Goal: Understand process/instructions: Learn about a topic

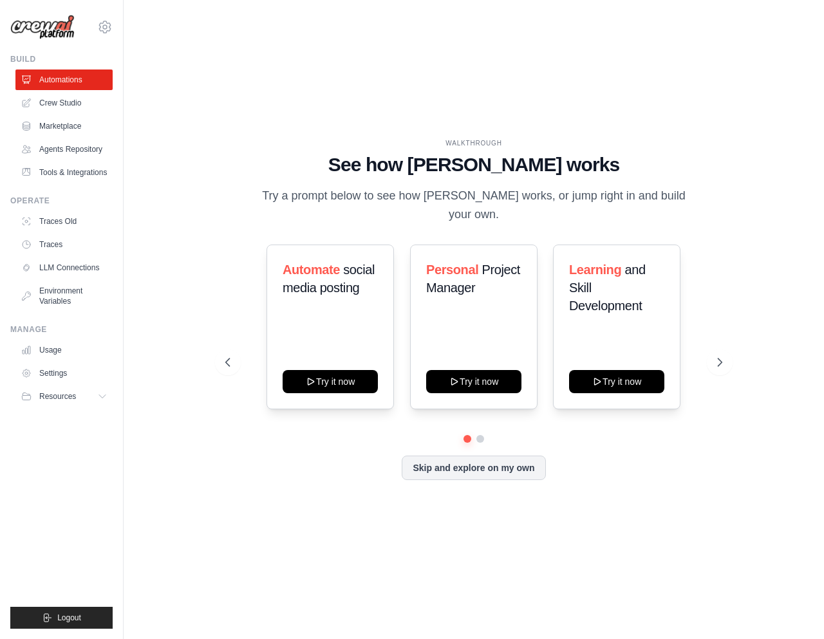
click at [273, 534] on div "WALKTHROUGH See how [PERSON_NAME] works Try a prompt below to see how [PERSON_N…" at bounding box center [473, 320] width 659 height 614
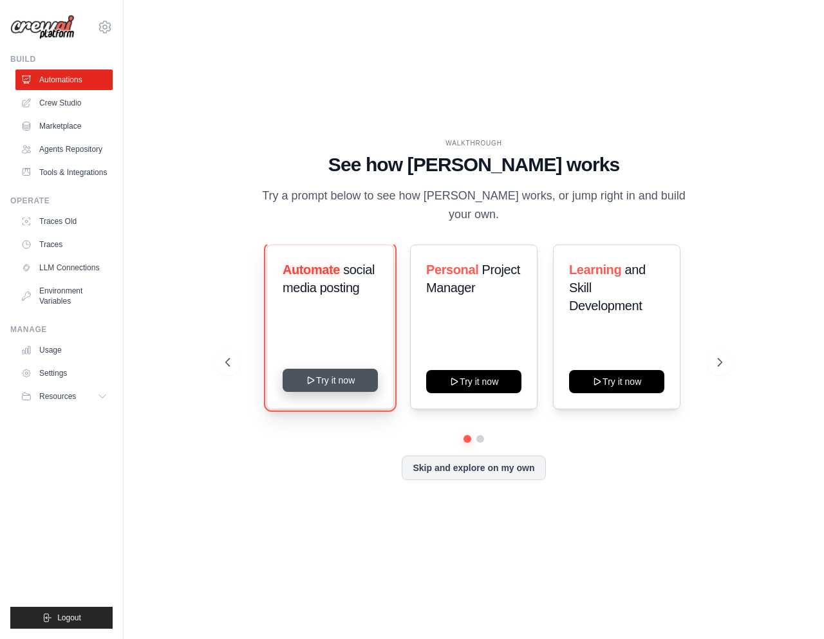
click at [317, 369] on button "Try it now" at bounding box center [330, 380] width 95 height 23
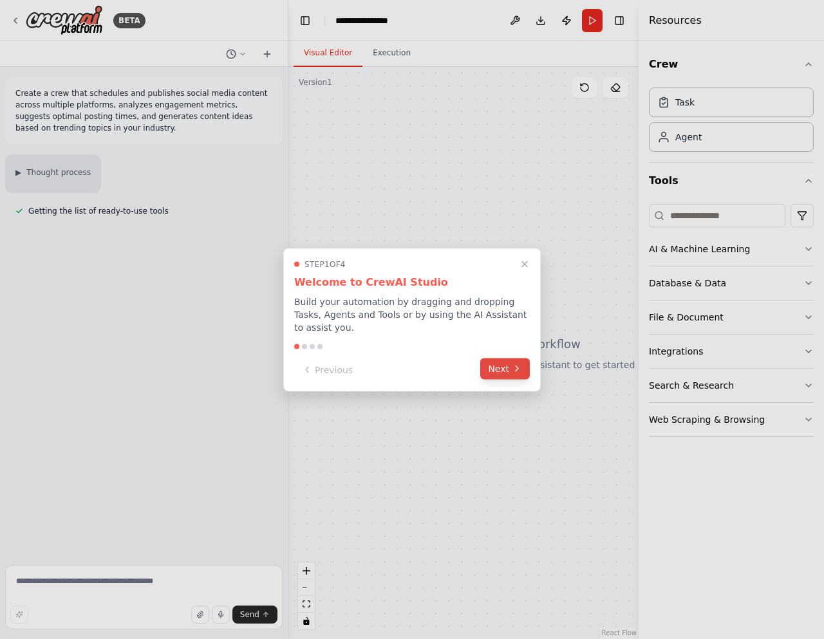
click at [517, 370] on button "Next" at bounding box center [505, 368] width 50 height 21
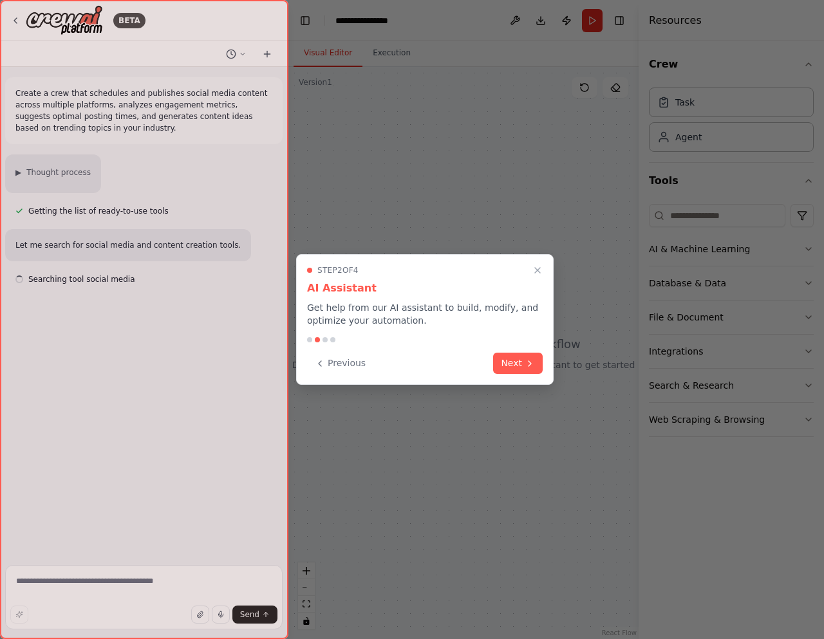
click at [517, 370] on button "Next" at bounding box center [518, 363] width 50 height 21
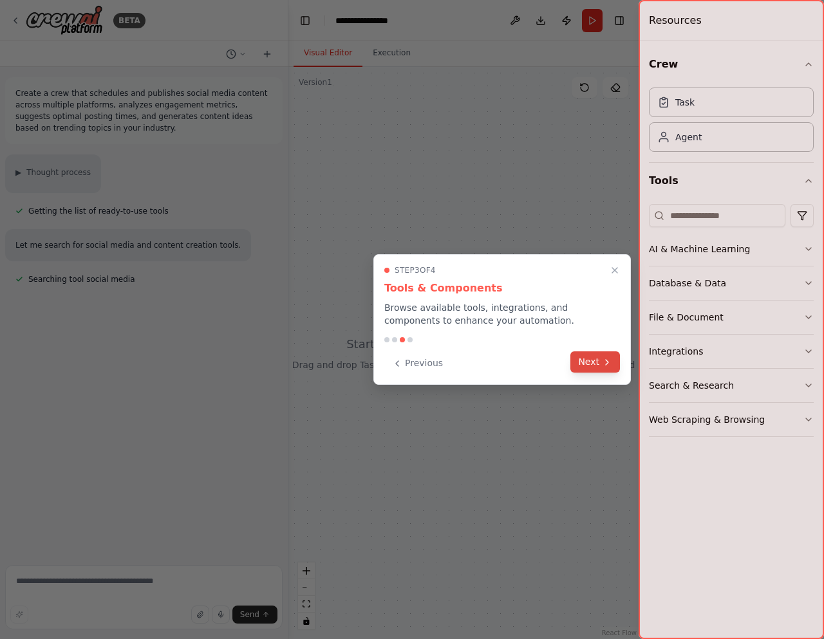
click at [577, 358] on button "Next" at bounding box center [595, 362] width 50 height 21
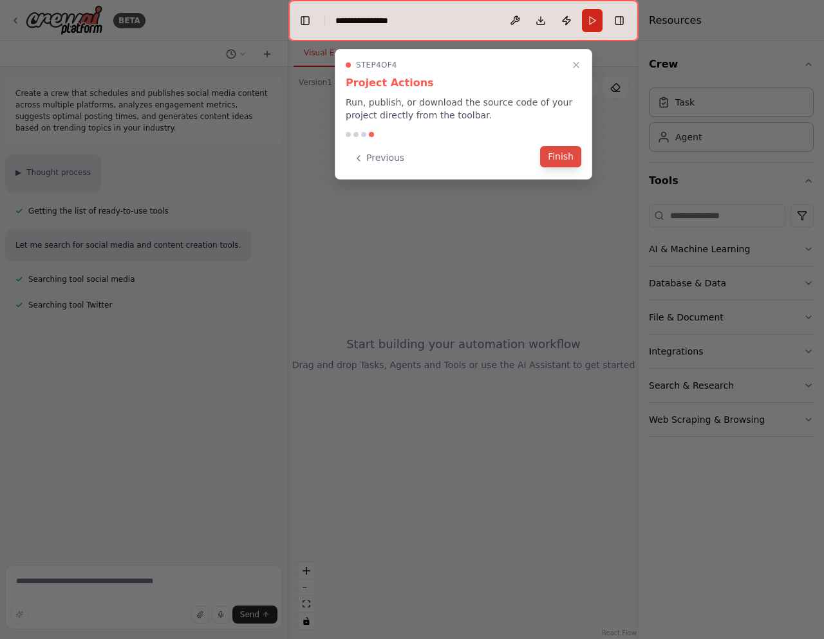
click at [549, 157] on button "Finish" at bounding box center [560, 156] width 41 height 21
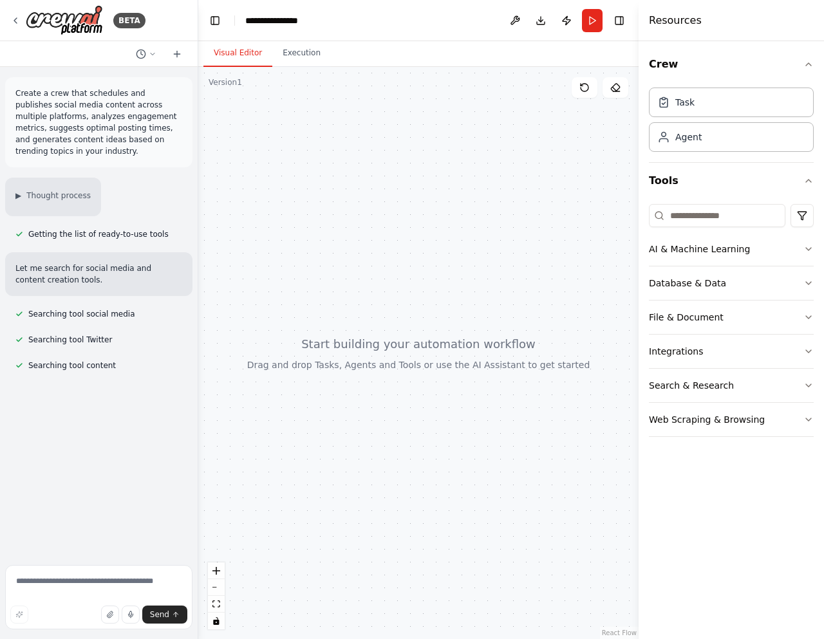
drag, startPoint x: 288, startPoint y: 82, endPoint x: 198, endPoint y: 88, distance: 89.7
click at [198, 88] on div "**********" at bounding box center [412, 319] width 824 height 639
click at [403, 165] on div at bounding box center [418, 353] width 440 height 572
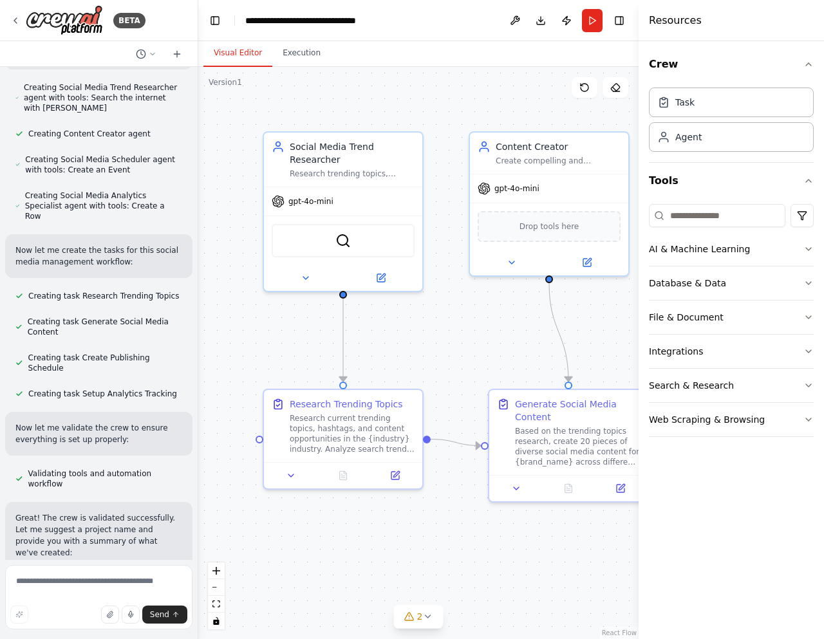
scroll to position [739, 0]
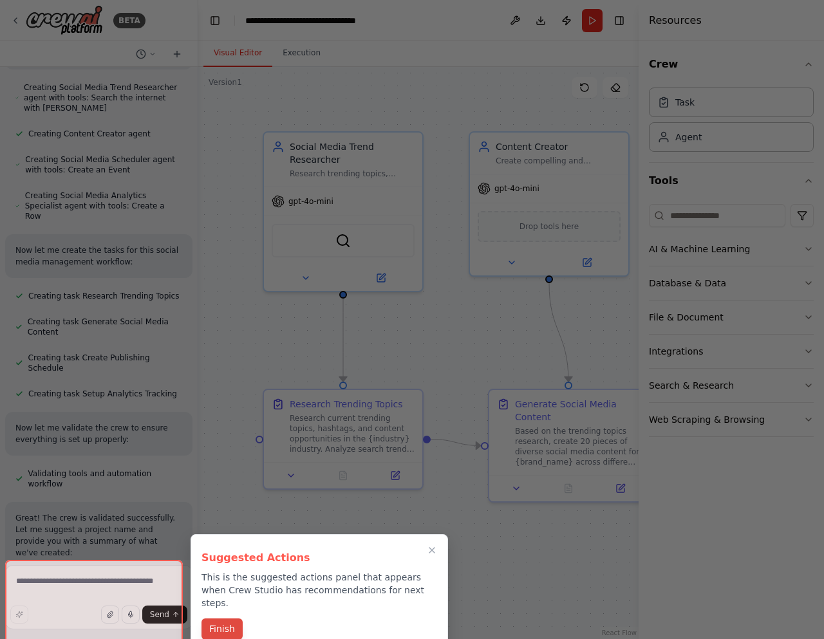
click at [223, 619] on button "Finish" at bounding box center [222, 629] width 41 height 21
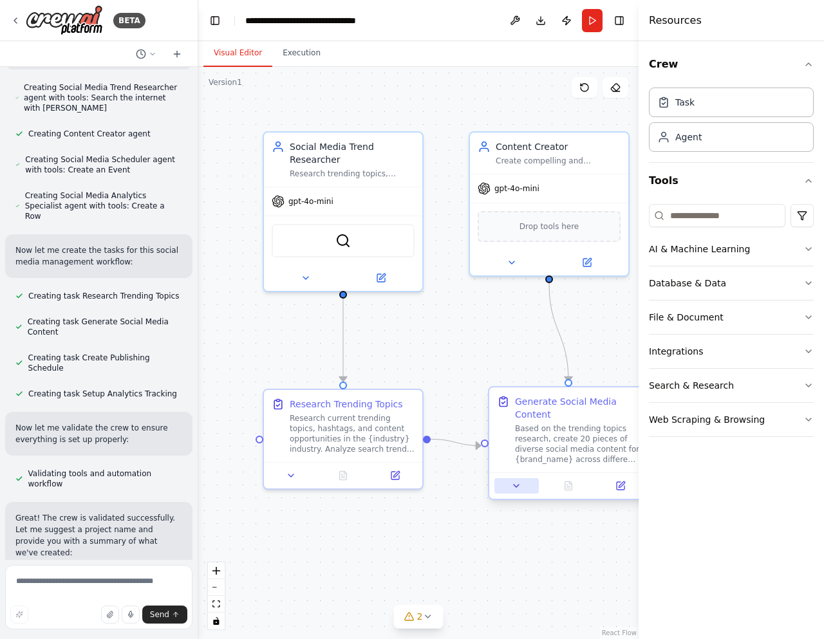
scroll to position [874, 0]
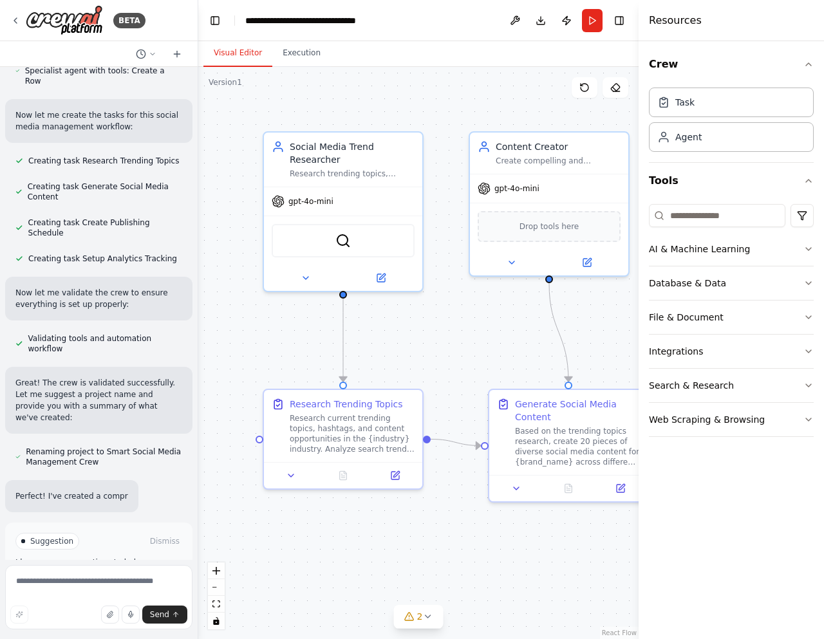
click at [521, 545] on div ".deletable-edge-delete-btn { width: 20px; height: 20px; border: 0px solid #ffff…" at bounding box center [418, 353] width 440 height 572
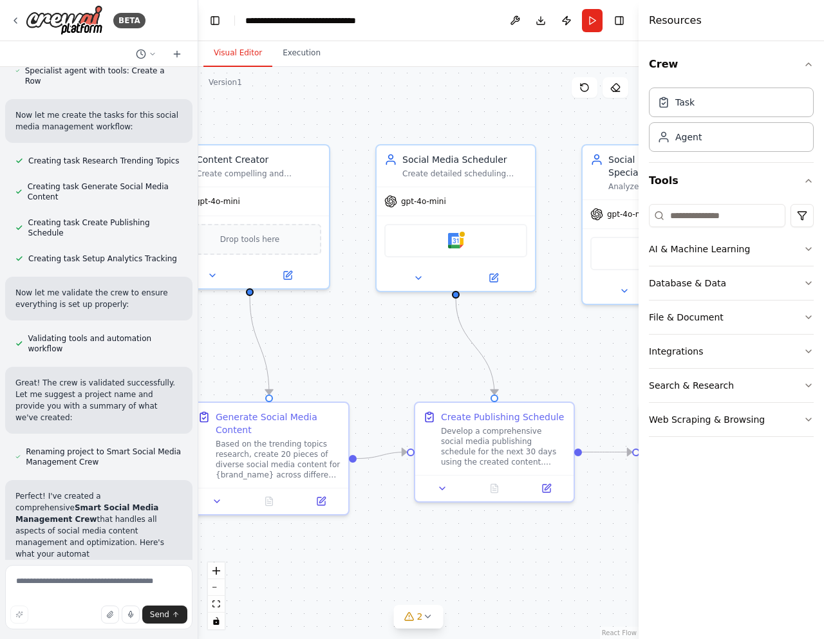
drag, startPoint x: 521, startPoint y: 545, endPoint x: 222, endPoint y: 558, distance: 299.6
click at [222, 558] on div ".deletable-edge-delete-btn { width: 20px; height: 20px; border: 0px solid #ffff…" at bounding box center [418, 353] width 440 height 572
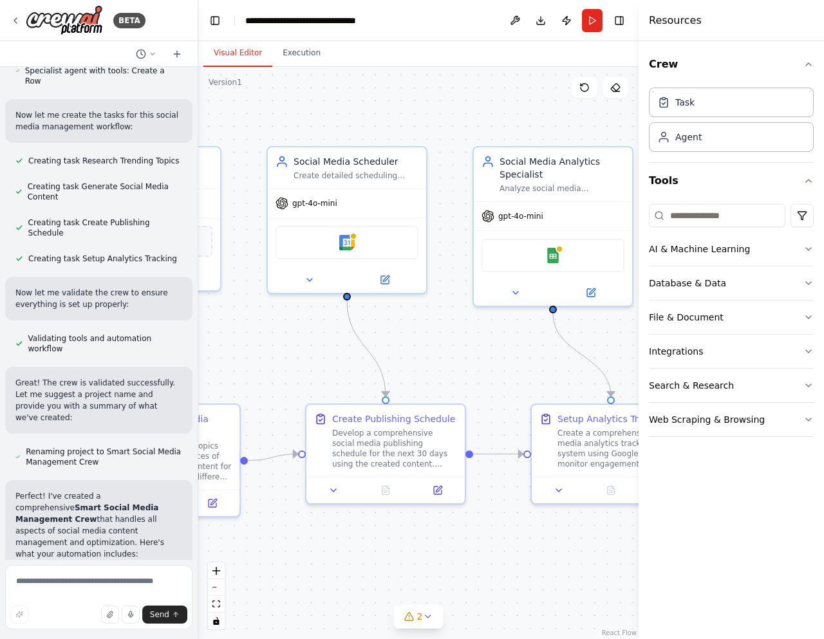
drag, startPoint x: 462, startPoint y: 512, endPoint x: 353, endPoint y: 514, distance: 108.8
click at [353, 514] on div ".deletable-edge-delete-btn { width: 20px; height: 20px; border: 0px solid #ffff…" at bounding box center [418, 353] width 440 height 572
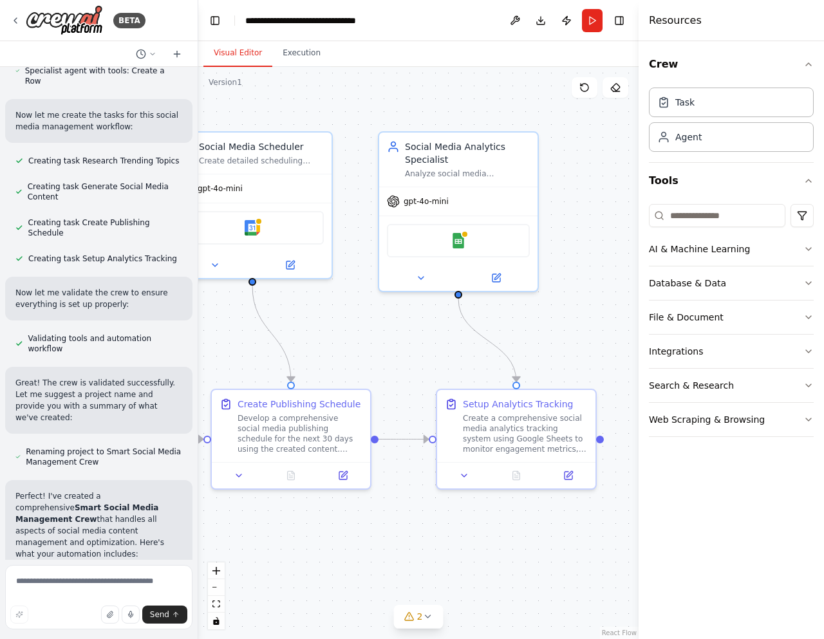
drag, startPoint x: 353, startPoint y: 514, endPoint x: 256, endPoint y: 499, distance: 98.4
click at [256, 499] on div ".deletable-edge-delete-btn { width: 20px; height: 20px; border: 0px solid #ffff…" at bounding box center [418, 353] width 440 height 572
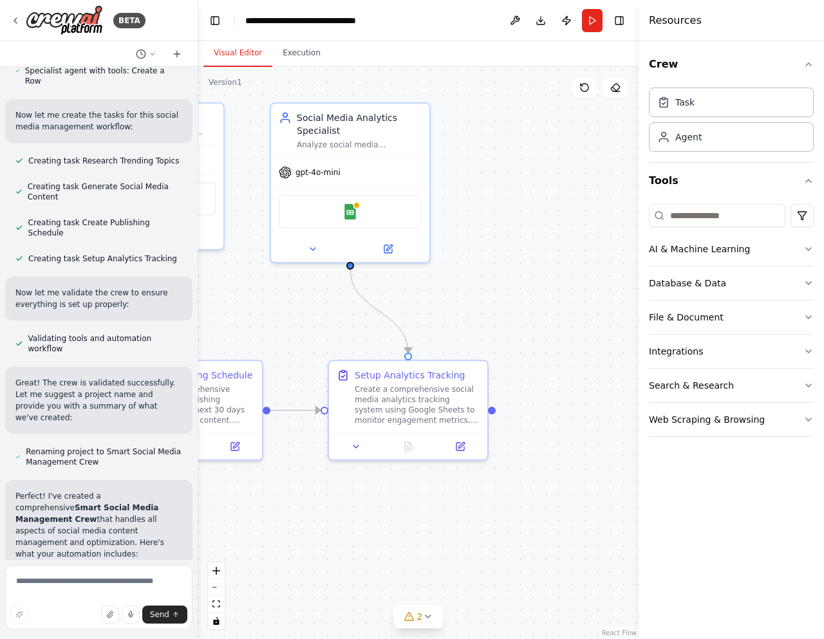
drag, startPoint x: 440, startPoint y: 526, endPoint x: 329, endPoint y: 496, distance: 114.6
click at [329, 496] on div ".deletable-edge-delete-btn { width: 20px; height: 20px; border: 0px solid #ffff…" at bounding box center [418, 353] width 440 height 572
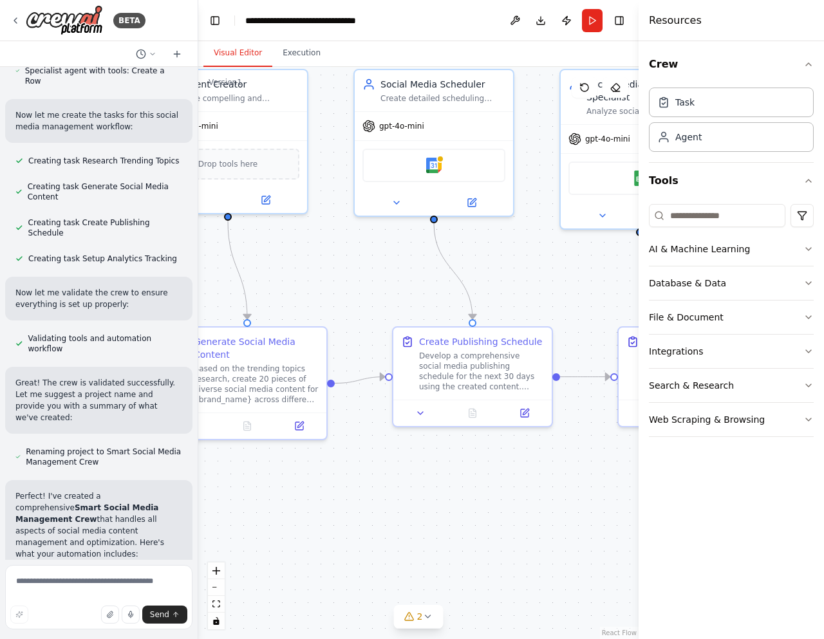
drag, startPoint x: 329, startPoint y: 496, endPoint x: 624, endPoint y: 464, distance: 296.6
click at [624, 464] on div ".deletable-edge-delete-btn { width: 20px; height: 20px; border: 0px solid #ffff…" at bounding box center [418, 353] width 440 height 572
